Goal: Use online tool/utility: Utilize a website feature to perform a specific function

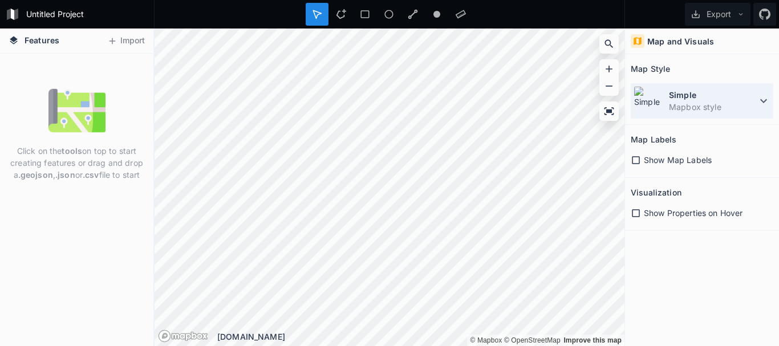
click at [761, 96] on icon at bounding box center [764, 101] width 14 height 14
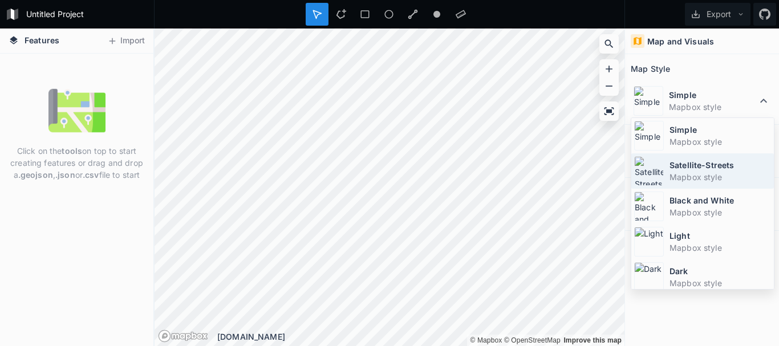
click at [692, 165] on dt "Satellite-Streets" at bounding box center [721, 165] width 102 height 12
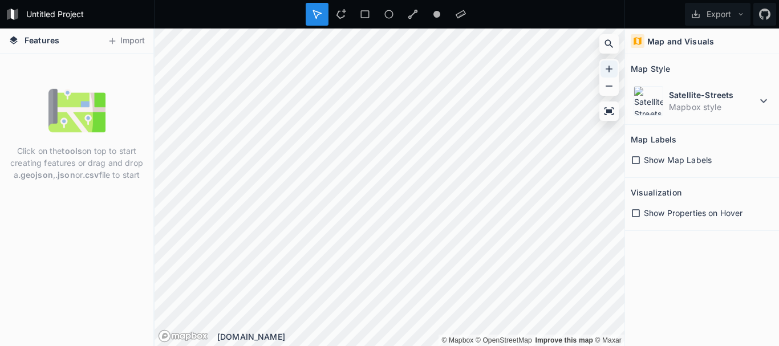
click at [611, 68] on icon at bounding box center [608, 68] width 11 height 11
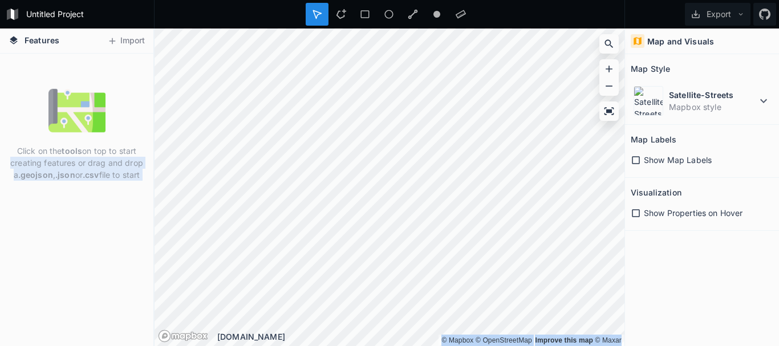
click at [342, 183] on div "Features Import Click on the tools on top to start creating features or drag an…" at bounding box center [389, 188] width 779 height 318
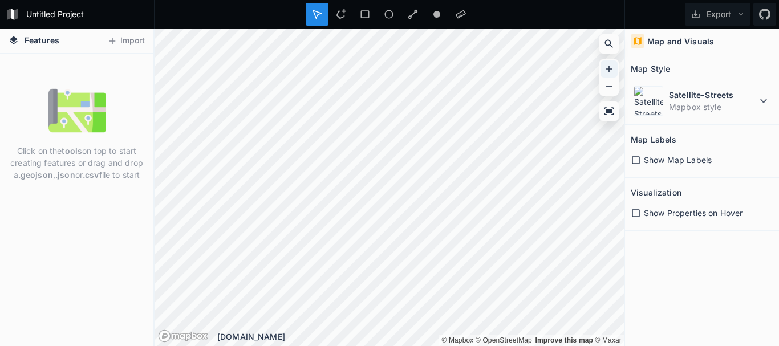
click at [605, 68] on icon at bounding box center [608, 68] width 11 height 11
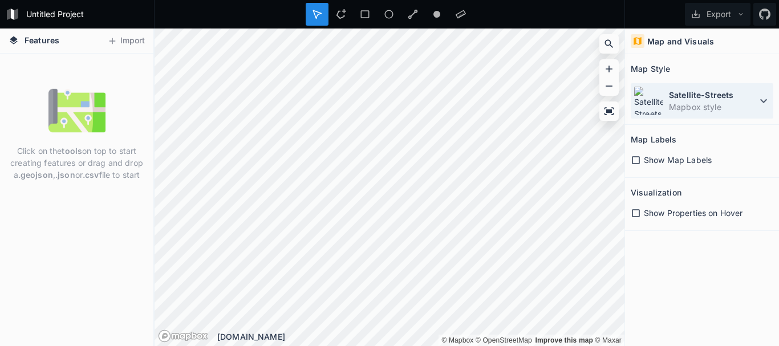
click at [768, 99] on icon at bounding box center [764, 101] width 14 height 14
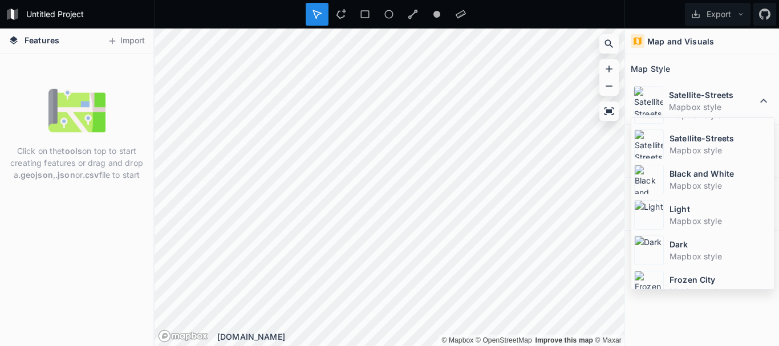
scroll to position [76, 0]
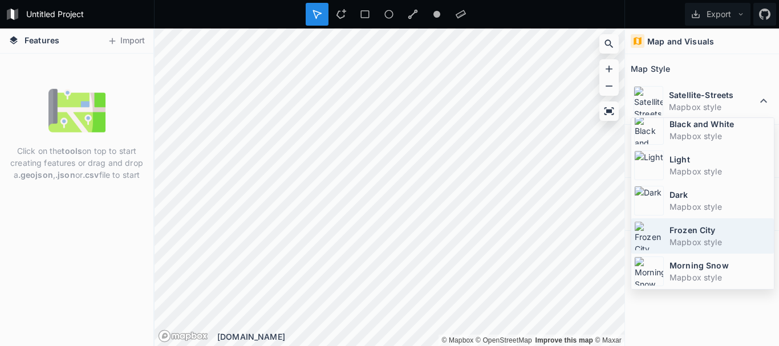
click at [653, 229] on img at bounding box center [649, 236] width 30 height 30
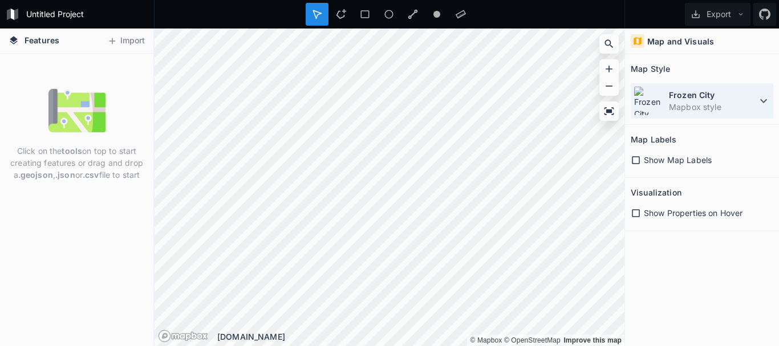
click at [761, 100] on icon at bounding box center [763, 101] width 7 height 4
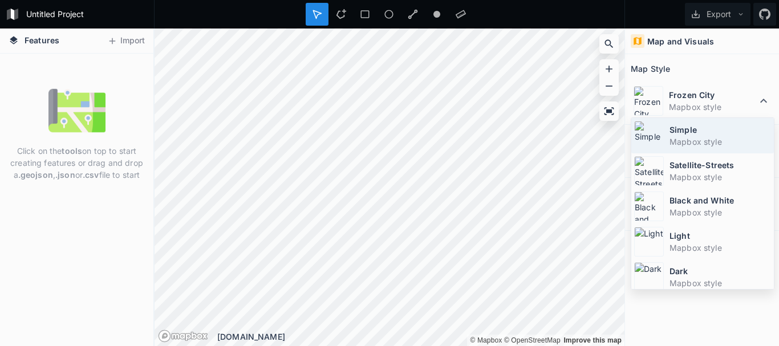
click at [724, 135] on dt "Simple" at bounding box center [721, 130] width 102 height 12
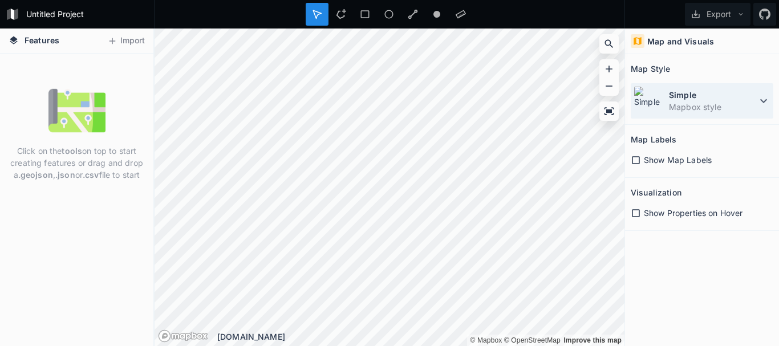
click at [767, 104] on icon at bounding box center [764, 101] width 14 height 14
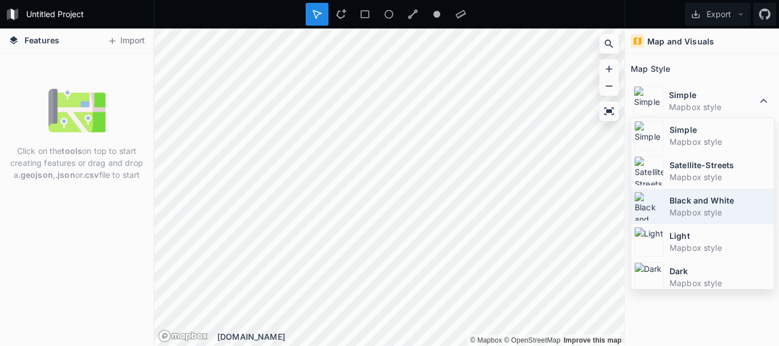
click at [720, 200] on dt "Black and White" at bounding box center [721, 201] width 102 height 12
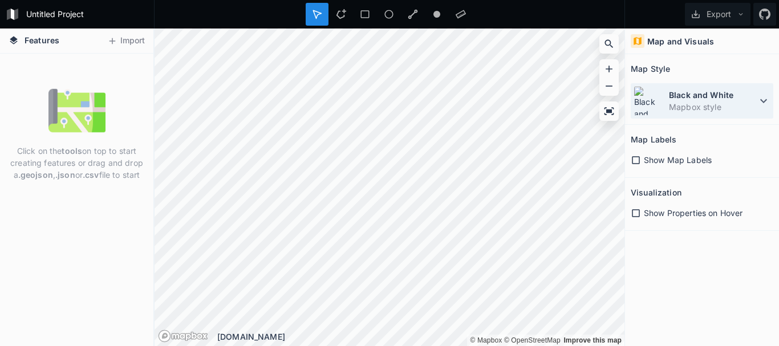
click at [763, 102] on icon at bounding box center [763, 101] width 7 height 4
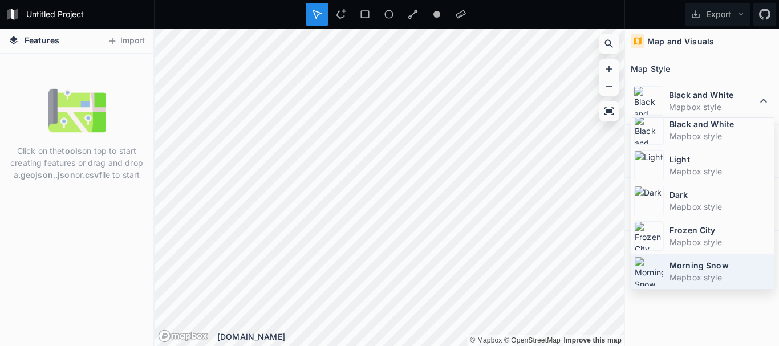
click at [664, 261] on div "Morning Snow Mapbox style" at bounding box center [702, 271] width 143 height 35
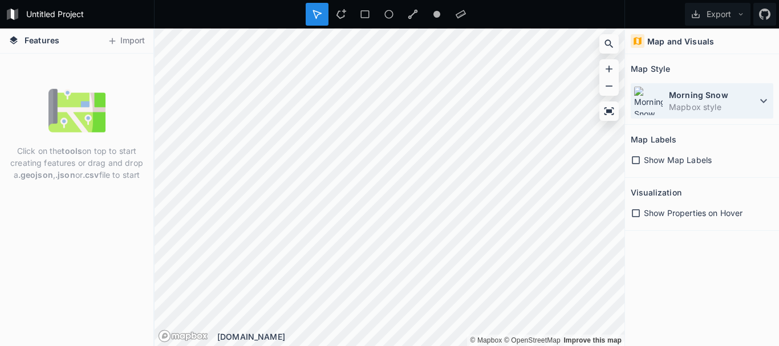
click at [760, 103] on icon at bounding box center [764, 101] width 14 height 14
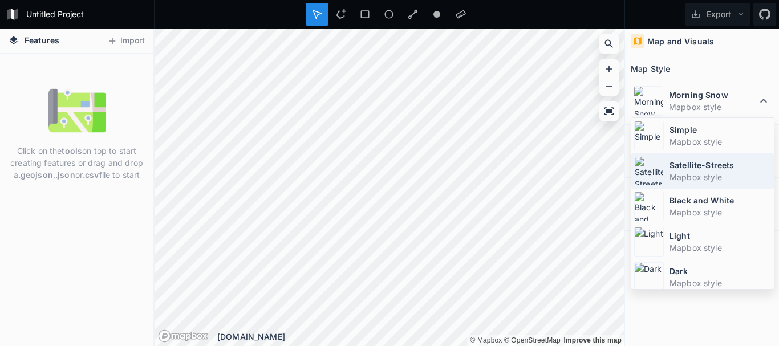
click at [701, 173] on dd "Mapbox style" at bounding box center [721, 177] width 102 height 12
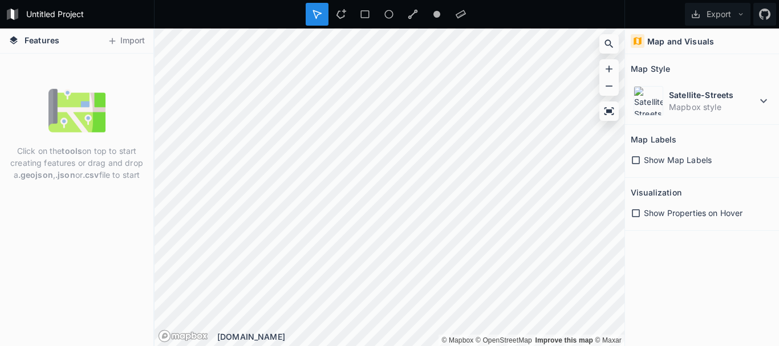
click at [99, 113] on img at bounding box center [76, 110] width 57 height 57
click at [608, 109] on icon at bounding box center [608, 111] width 11 height 11
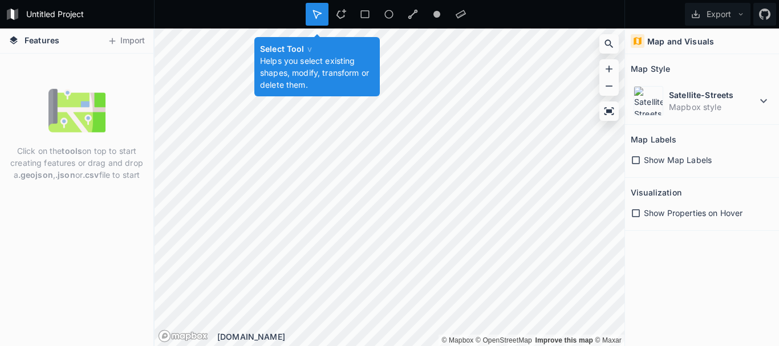
click at [317, 18] on icon at bounding box center [317, 14] width 10 height 10
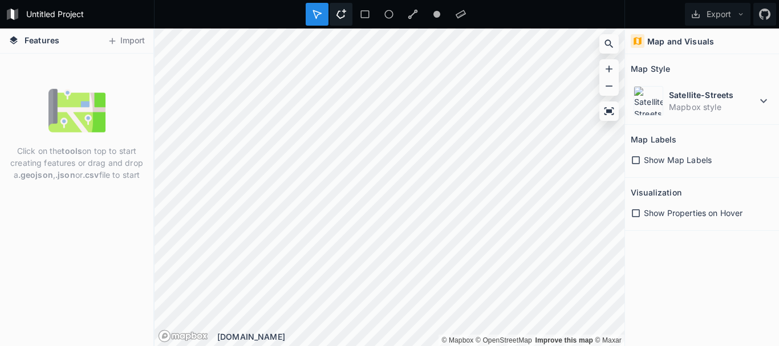
drag, startPoint x: 342, startPoint y: 15, endPoint x: 341, endPoint y: 24, distance: 8.6
click at [342, 15] on icon at bounding box center [341, 14] width 10 height 10
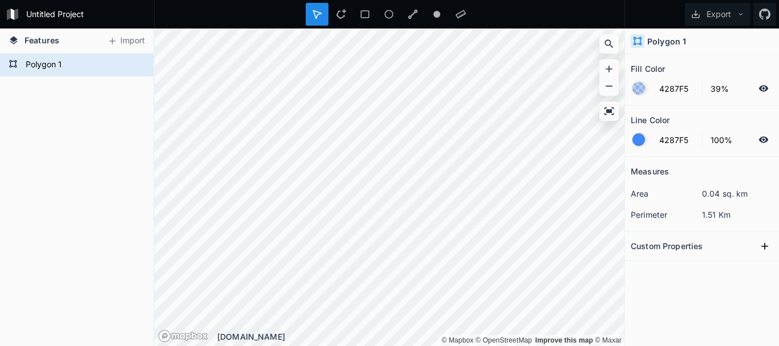
click at [645, 140] on div at bounding box center [639, 139] width 13 height 13
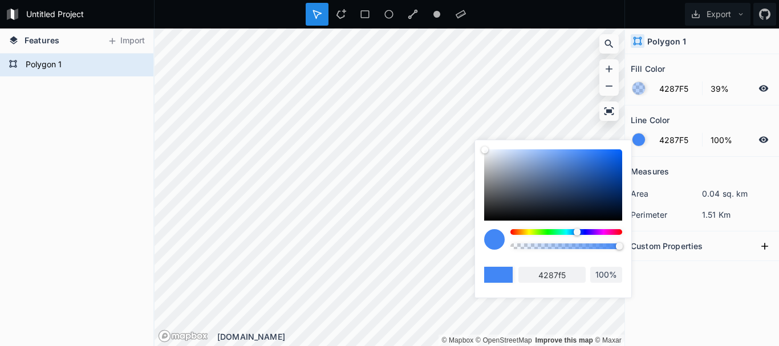
click at [538, 234] on div at bounding box center [567, 232] width 112 height 6
type input "AAF542"
type input "aaf542"
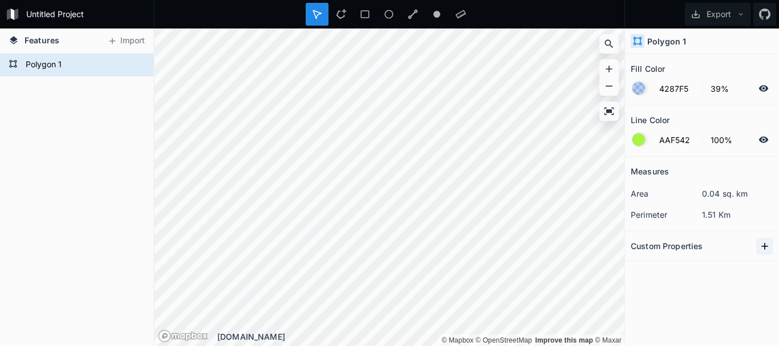
click at [765, 246] on icon at bounding box center [764, 246] width 7 height 7
click at [764, 264] on icon "button" at bounding box center [765, 266] width 10 height 10
click at [732, 298] on span "Delete" at bounding box center [747, 302] width 46 height 12
click at [762, 137] on icon at bounding box center [764, 139] width 10 height 6
click at [367, 11] on icon at bounding box center [365, 14] width 9 height 8
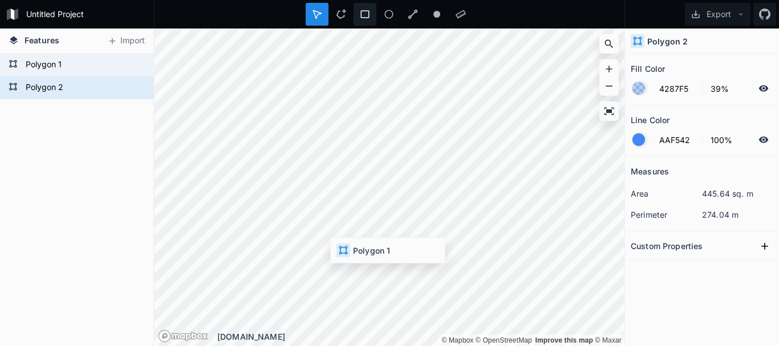
type input "4287F5"
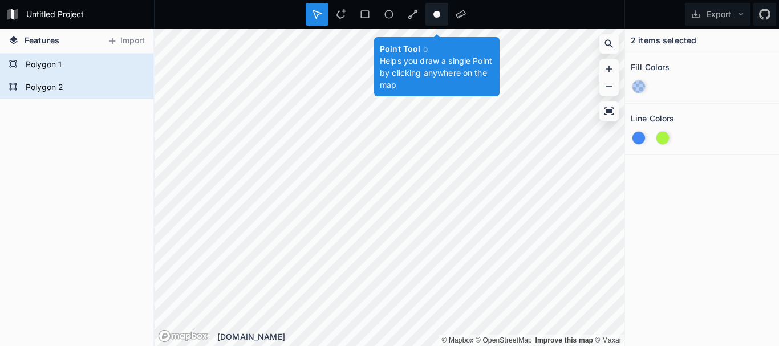
click at [436, 11] on icon at bounding box center [437, 14] width 10 height 10
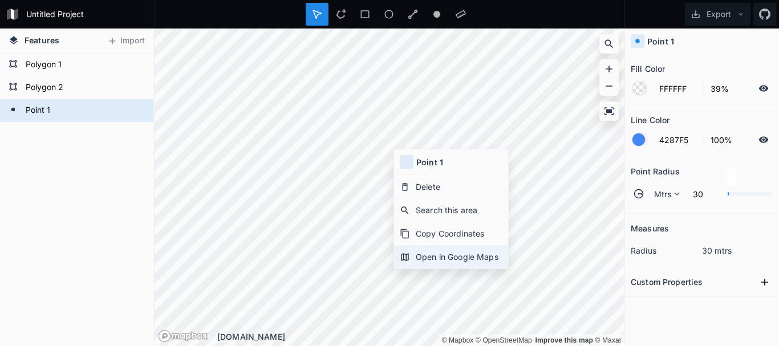
click at [461, 257] on div "Open in Google Maps" at bounding box center [451, 256] width 114 height 23
